Goal: Information Seeking & Learning: Learn about a topic

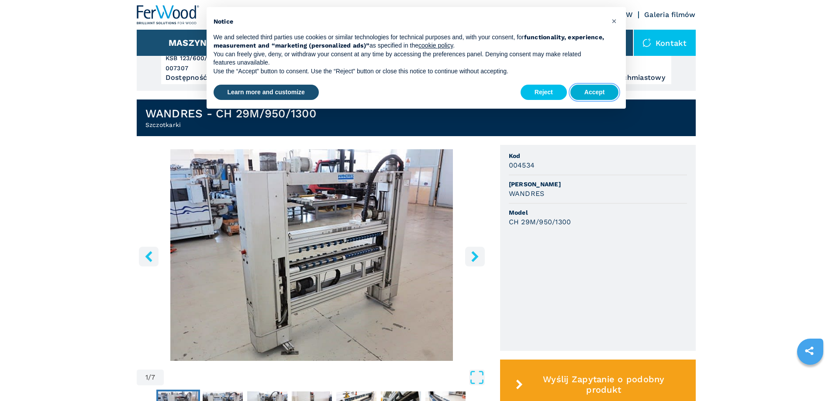
click at [595, 93] on button "Accept" at bounding box center [594, 93] width 48 height 16
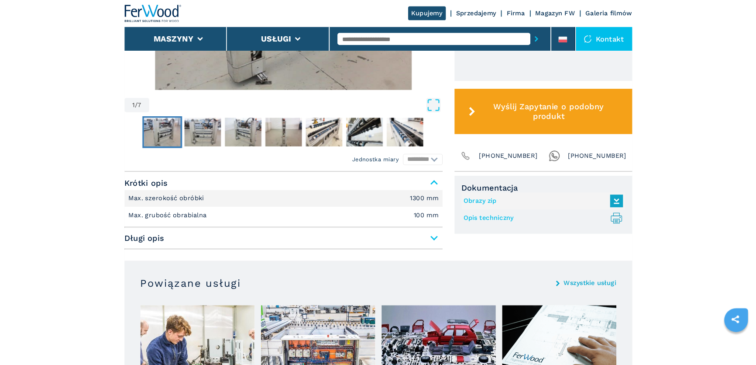
scroll to position [306, 0]
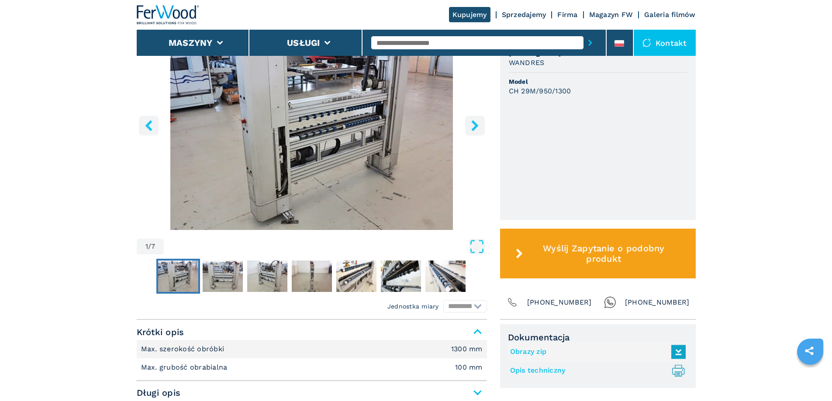
click at [374, 153] on img "Go to Slide 1" at bounding box center [312, 124] width 350 height 212
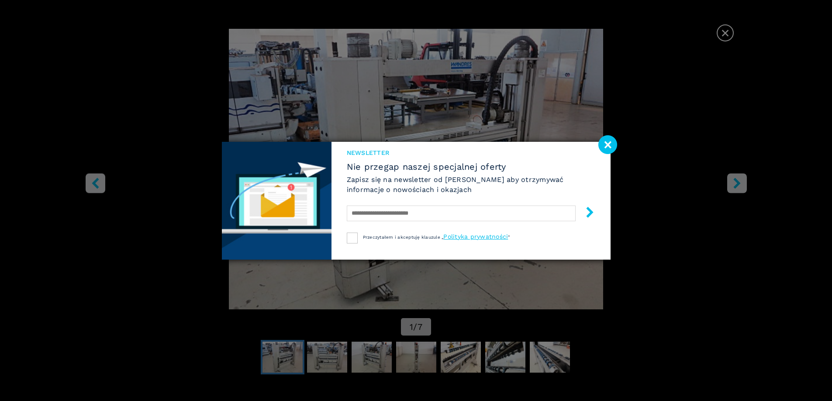
click at [735, 179] on div "Newsletter Nie przegap naszej specjalnej oferty Zapisz się na newsletter od [PE…" at bounding box center [416, 200] width 832 height 401
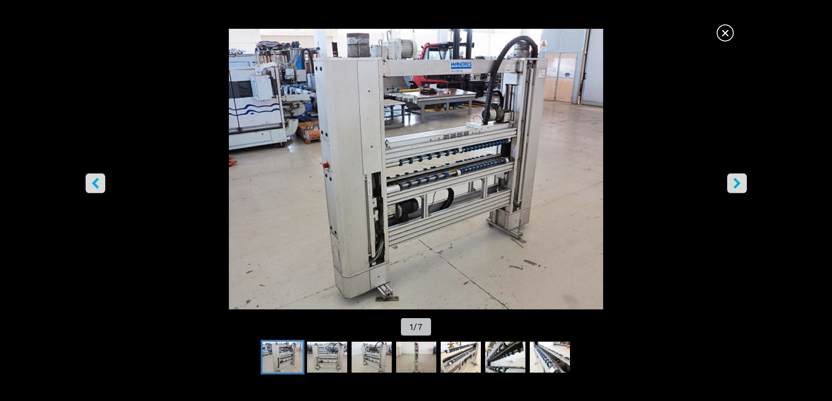
click at [720, 34] on span "×" at bounding box center [724, 31] width 15 height 15
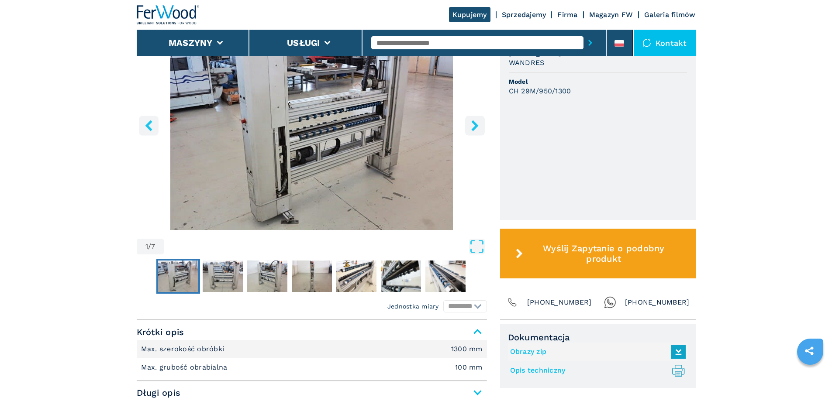
click at [405, 124] on img "Go to Slide 1" at bounding box center [312, 124] width 350 height 212
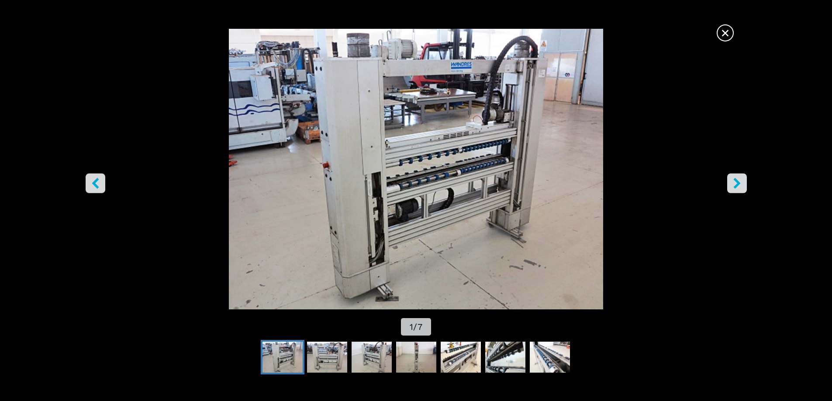
click at [734, 180] on icon "right-button" at bounding box center [736, 183] width 7 height 11
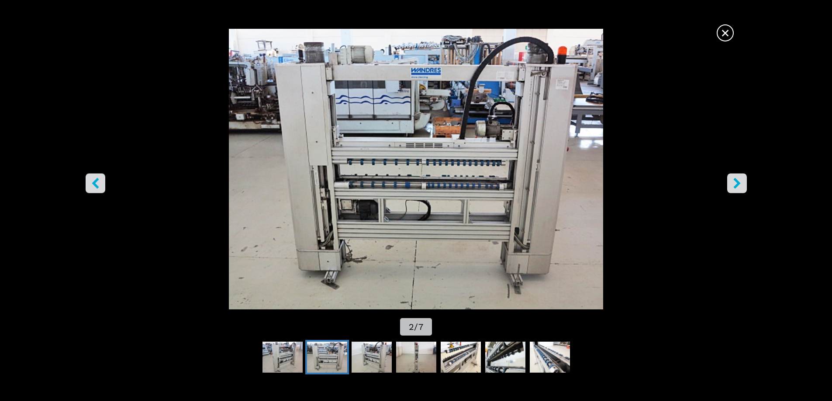
click at [734, 180] on icon "right-button" at bounding box center [736, 183] width 7 height 11
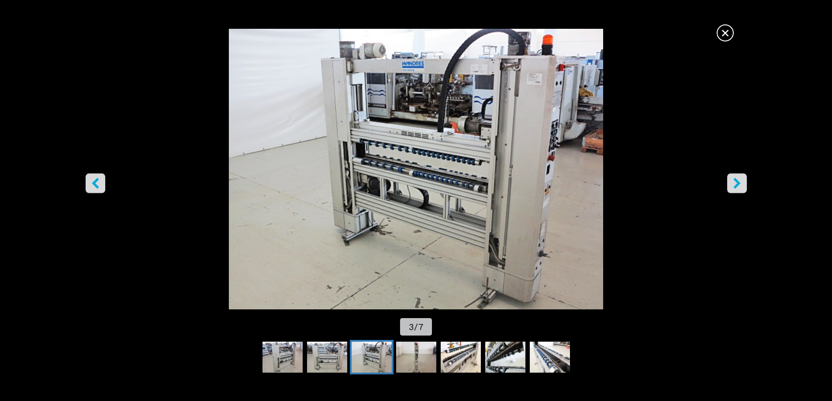
click at [734, 180] on icon "right-button" at bounding box center [736, 183] width 7 height 11
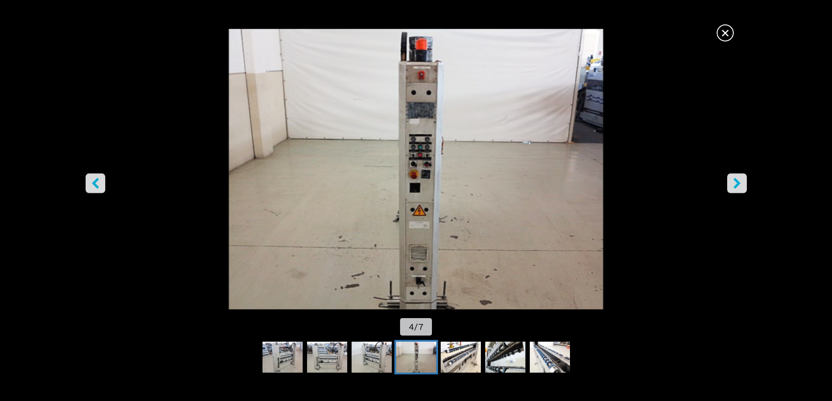
click at [429, 112] on img "Go to Slide 4" at bounding box center [415, 169] width 749 height 281
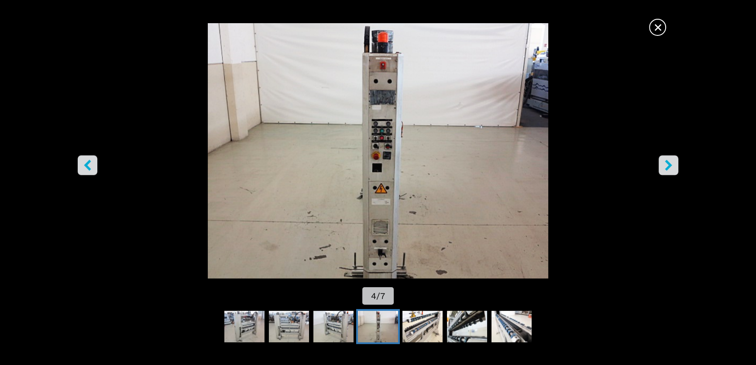
click at [675, 172] on button "right-button" at bounding box center [669, 165] width 20 height 20
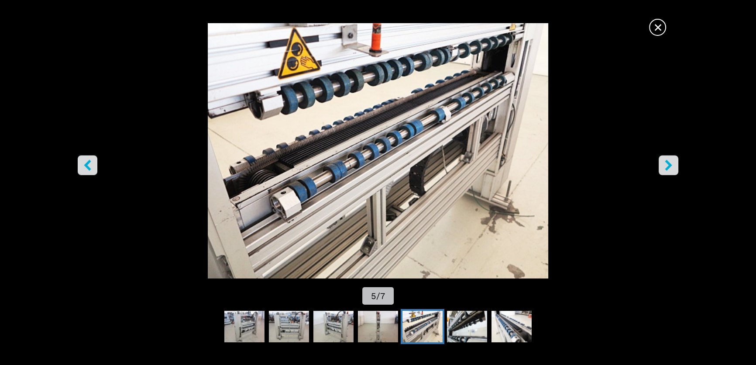
click at [676, 158] on button "right-button" at bounding box center [669, 165] width 20 height 20
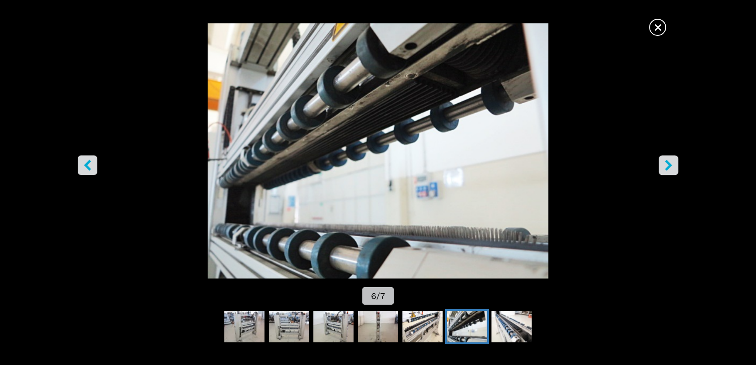
click at [676, 158] on button "right-button" at bounding box center [669, 165] width 20 height 20
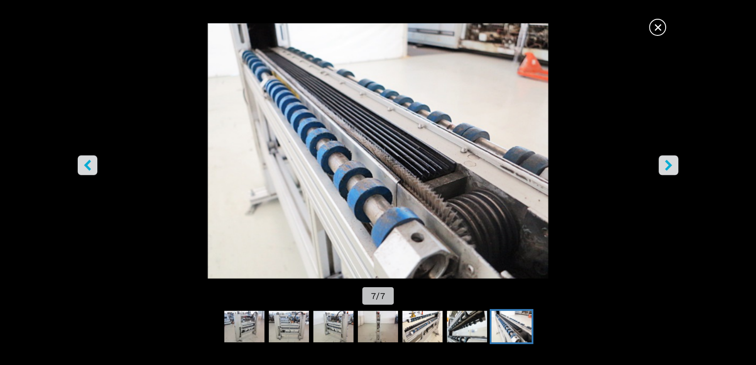
click at [668, 162] on icon "right-button" at bounding box center [668, 164] width 7 height 11
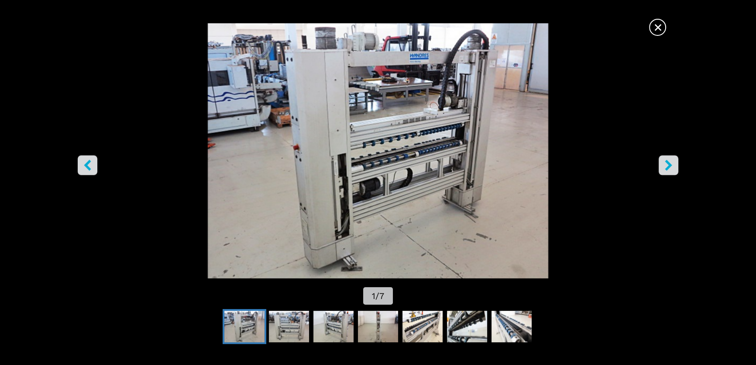
click at [668, 162] on icon "right-button" at bounding box center [668, 164] width 7 height 11
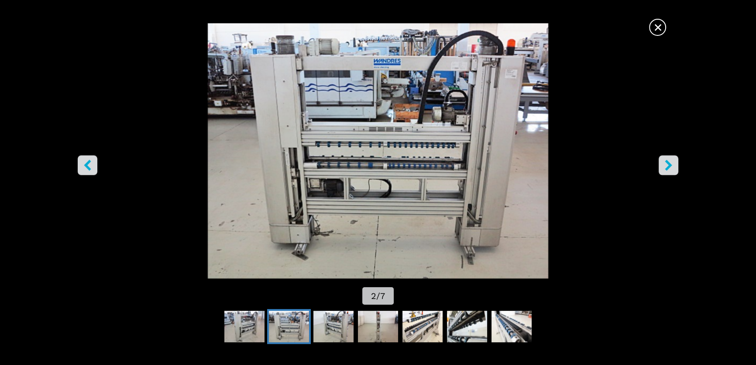
click at [668, 162] on icon "right-button" at bounding box center [668, 164] width 7 height 11
click at [663, 24] on span "×" at bounding box center [657, 25] width 15 height 15
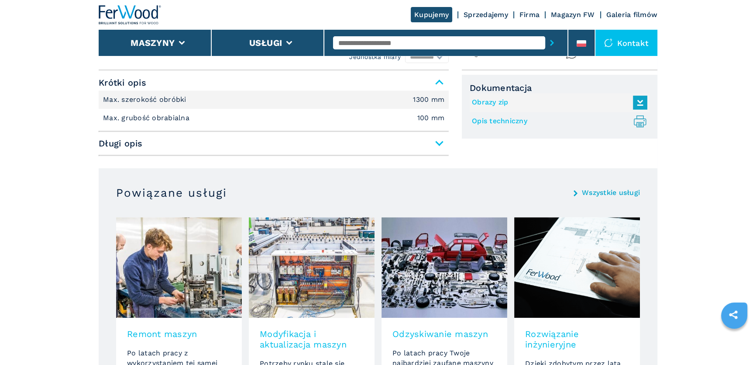
scroll to position [794, 0]
